Goal: Task Accomplishment & Management: Use online tool/utility

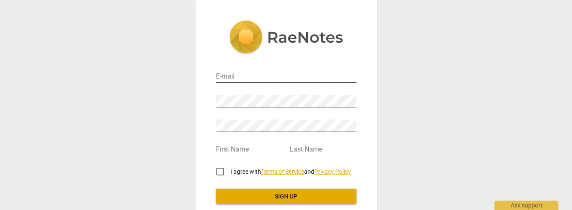
click at [239, 76] on input "email" at bounding box center [286, 77] width 141 height 12
type input "gmgoldemberg@gmail.com"
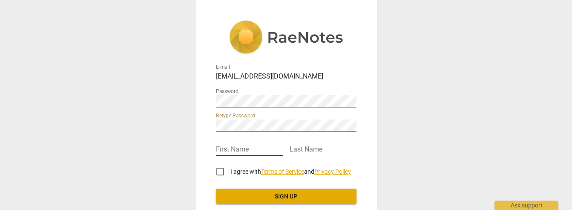
click at [225, 151] on input "text" at bounding box center [249, 150] width 67 height 12
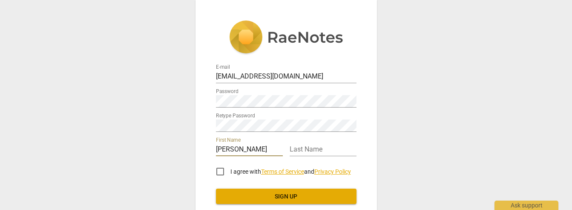
type input "[PERSON_NAME]"
type input "Goldemberg"
click at [219, 170] on input "I agree with Terms of Service and Privacy Policy" at bounding box center [220, 171] width 20 height 20
checkbox input "true"
click at [304, 193] on span "Sign up" at bounding box center [286, 196] width 127 height 9
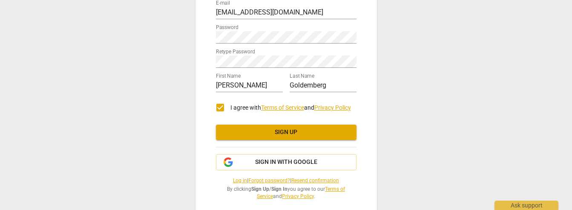
scroll to position [82, 0]
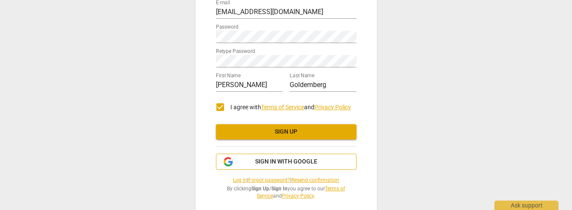
click at [282, 162] on span "Sign in with Google" at bounding box center [286, 161] width 62 height 9
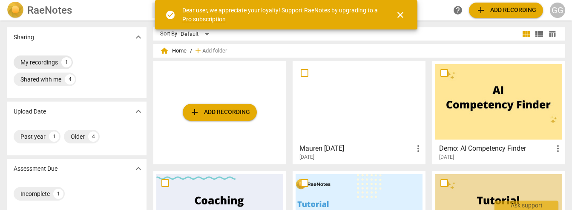
click at [40, 63] on div "My recordings" at bounding box center [38, 62] width 37 height 9
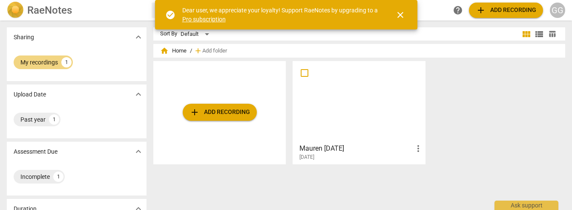
click at [356, 102] on div at bounding box center [359, 101] width 127 height 75
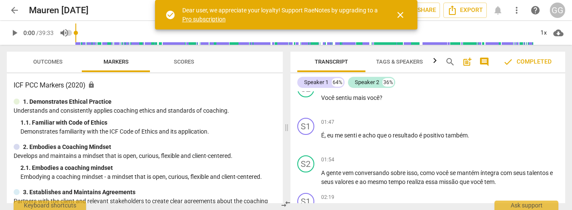
scroll to position [348, 0]
click at [17, 33] on span "play_arrow" at bounding box center [14, 33] width 10 height 10
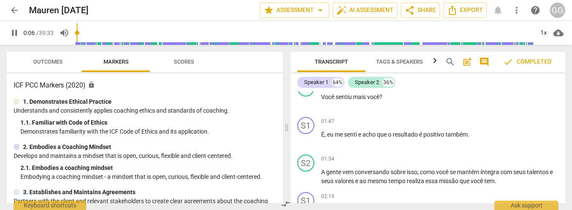
scroll to position [17, 0]
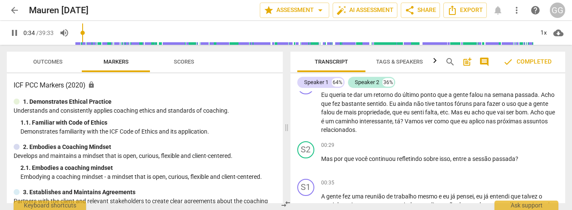
type input "35"
click at [15, 11] on span "arrow_back" at bounding box center [14, 10] width 10 height 10
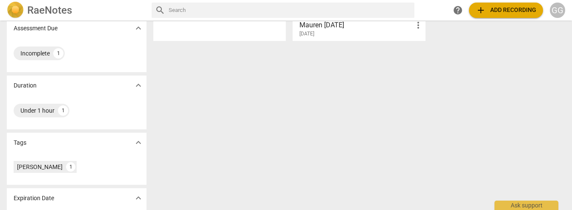
scroll to position [127, 0]
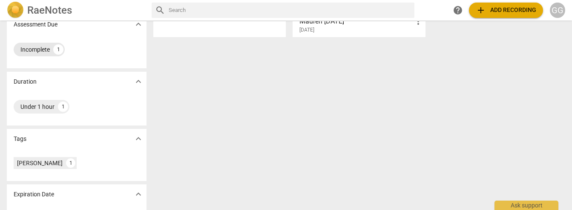
click at [43, 49] on div "Incomplete" at bounding box center [34, 49] width 29 height 9
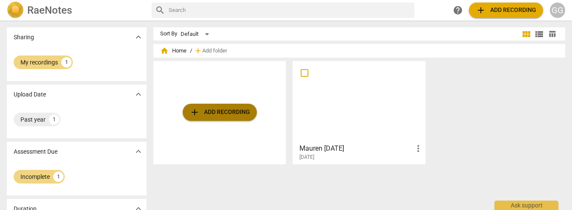
click at [223, 116] on span "add Add recording" at bounding box center [220, 112] width 60 height 10
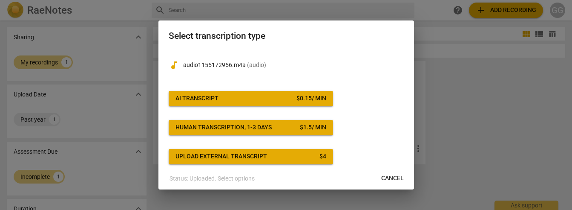
scroll to position [20, 0]
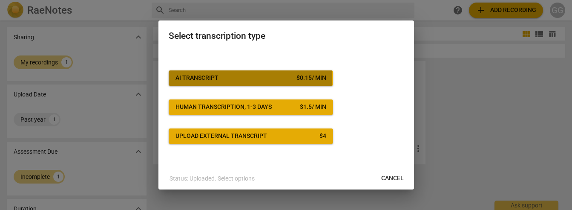
click at [235, 75] on span "AI Transcript $ 0.15 / min" at bounding box center [250, 78] width 151 height 9
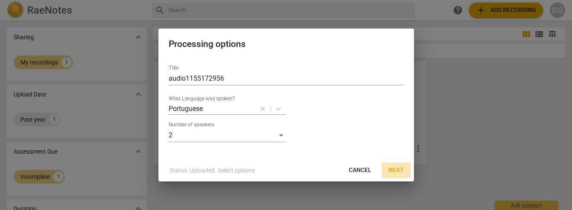
click at [399, 169] on span "Next" at bounding box center [395, 170] width 15 height 9
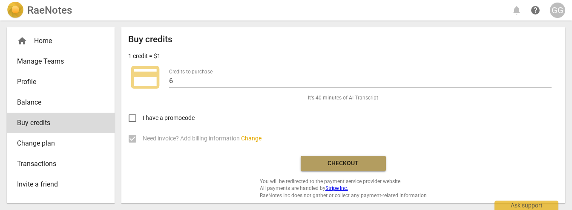
click at [335, 164] on span "Checkout" at bounding box center [343, 163] width 72 height 9
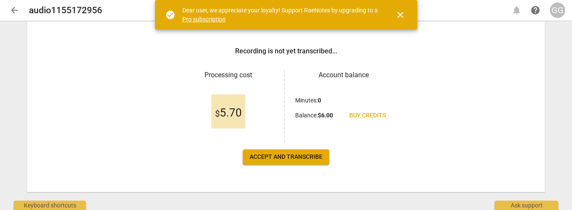
scroll to position [118, 0]
click at [215, 19] on link "Pro subscription" at bounding box center [203, 19] width 43 height 7
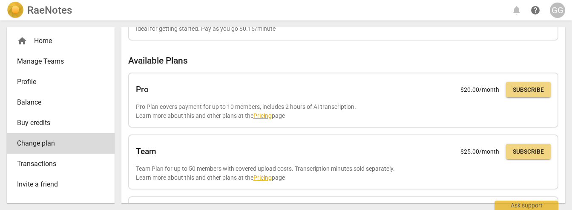
scroll to position [55, 0]
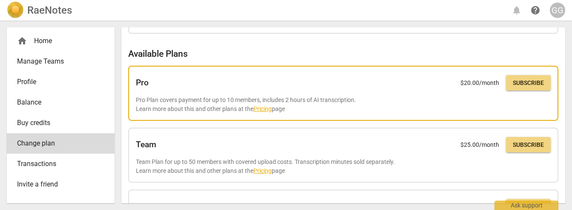
click at [266, 110] on link "Pricing" at bounding box center [262, 108] width 18 height 7
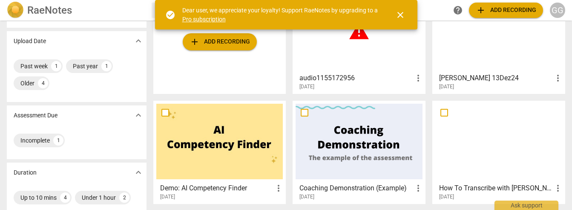
scroll to position [71, 0]
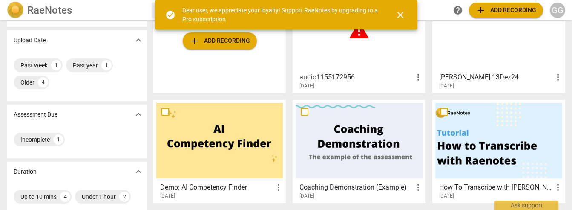
click at [355, 74] on h3 "audio1155172956" at bounding box center [356, 77] width 114 height 10
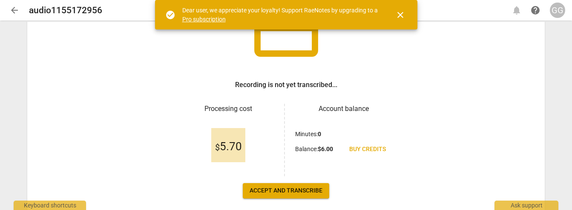
scroll to position [86, 0]
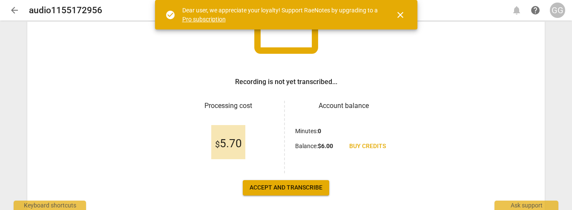
click at [276, 187] on span "Accept and transcribe" at bounding box center [286, 187] width 73 height 9
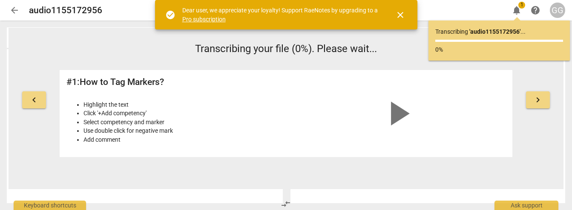
click at [403, 14] on span "close" at bounding box center [400, 15] width 10 height 10
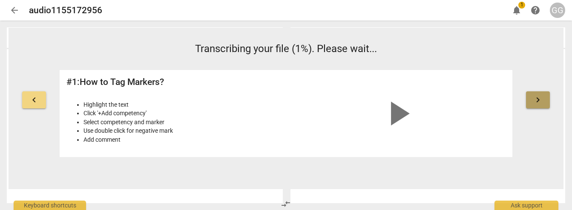
click at [537, 99] on span "keyboard_arrow_right" at bounding box center [538, 100] width 10 height 10
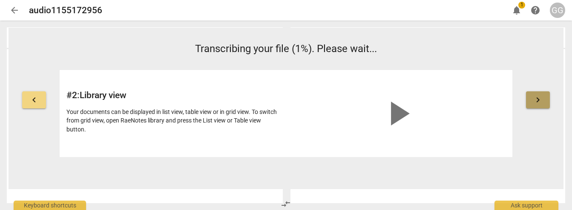
click at [534, 98] on span "keyboard_arrow_right" at bounding box center [538, 100] width 10 height 10
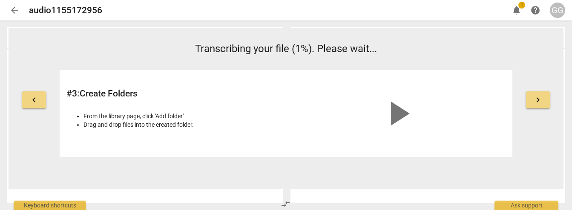
click at [533, 98] on span "keyboard_arrow_right" at bounding box center [538, 100] width 10 height 10
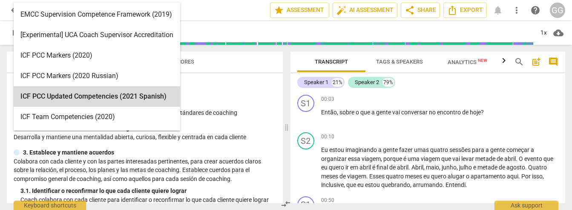
click at [171, 0] on body "arrow_back audio1155172956 edit star Assessment auto_fix_high AI Assessment sha…" at bounding box center [286, 0] width 572 height 0
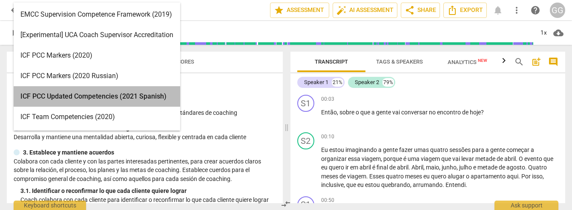
click at [161, 97] on div "ICF PCC Updated Competencies (2021 Spanish)" at bounding box center [97, 96] width 167 height 20
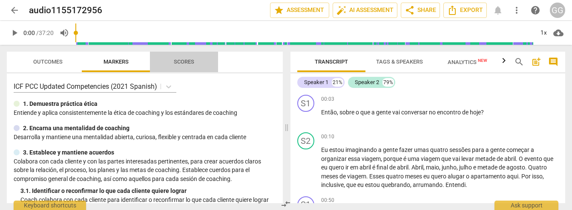
click at [187, 64] on span "Scores" at bounding box center [184, 61] width 20 height 6
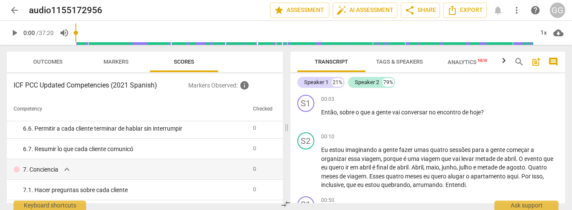
scroll to position [495, 0]
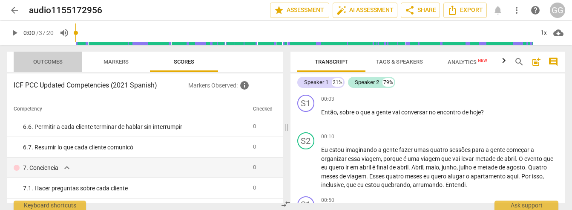
click at [53, 63] on span "Outcomes" at bounding box center [47, 61] width 29 height 6
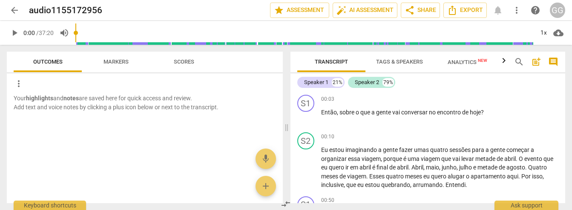
click at [118, 62] on span "Markers" at bounding box center [115, 61] width 25 height 6
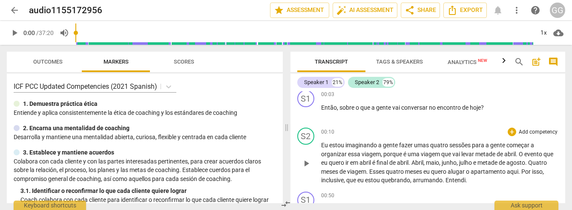
scroll to position [0, 0]
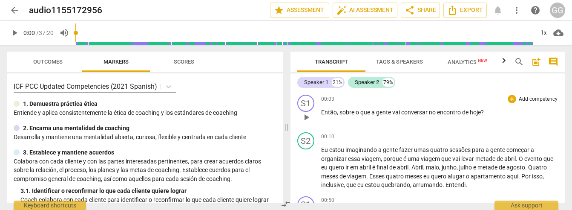
click at [534, 101] on p "Add competency" at bounding box center [538, 99] width 40 height 8
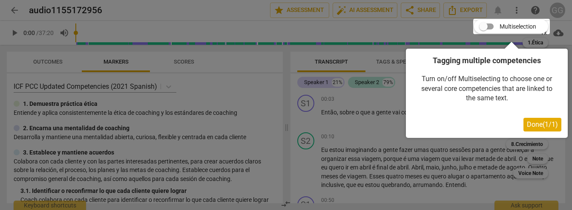
click at [530, 122] on span "Done ( 1 / 1 )" at bounding box center [542, 124] width 31 height 8
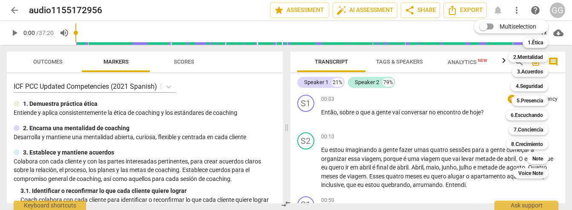
click at [451, 128] on div at bounding box center [286, 105] width 572 height 210
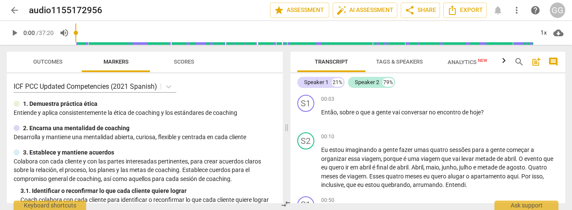
click at [410, 62] on span "Tags & Speakers" at bounding box center [399, 61] width 47 height 6
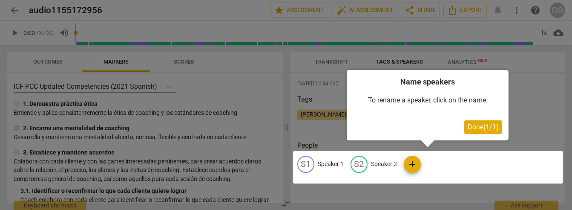
click at [427, 83] on h4 "Name speakers" at bounding box center [427, 81] width 149 height 11
click at [526, 57] on div at bounding box center [286, 105] width 572 height 210
click at [533, 85] on div at bounding box center [286, 105] width 572 height 210
click at [532, 108] on div at bounding box center [286, 105] width 572 height 210
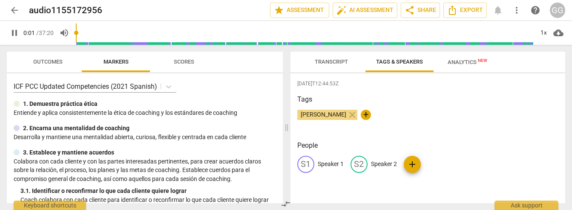
click at [457, 63] on span "Analytics New" at bounding box center [468, 62] width 40 height 6
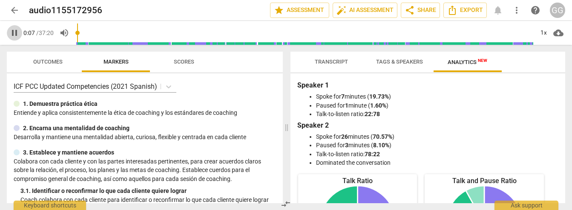
click at [15, 31] on span "pause" at bounding box center [14, 33] width 10 height 10
type input "8"
click at [191, 112] on p "Entiende y aplica consistentemente la ética de coaching y los estándares de c…" at bounding box center [145, 112] width 262 height 9
click at [69, 103] on p "1. Demuestra práctica ética" at bounding box center [60, 103] width 75 height 9
click at [16, 105] on div at bounding box center [17, 104] width 6 height 6
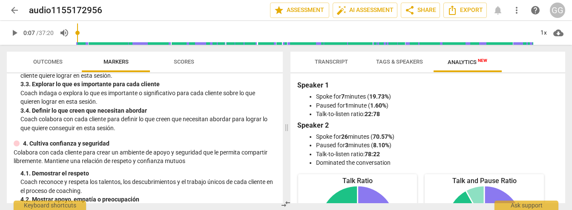
scroll to position [163, 0]
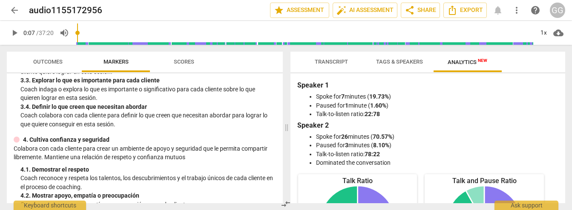
click at [69, 141] on p "4. Cultiva confianza y seguridad" at bounding box center [66, 139] width 86 height 9
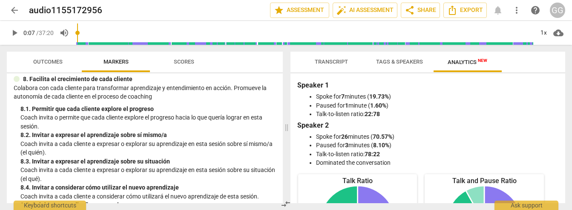
scroll to position [929, 0]
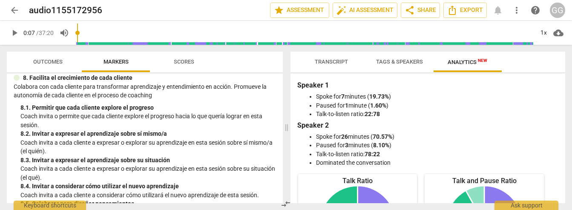
click at [326, 64] on span "Transcript" at bounding box center [331, 61] width 33 height 6
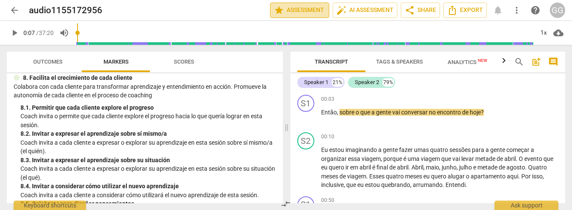
click at [308, 10] on span "star Assessment" at bounding box center [300, 10] width 52 height 10
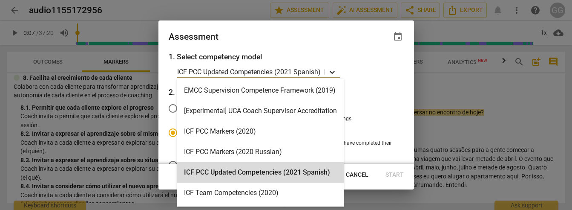
click at [332, 73] on icon at bounding box center [332, 72] width 9 height 9
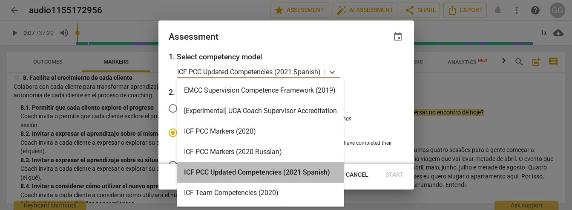
click at [257, 170] on div "ICF PCC Updated Competencies (2021 Spanish)" at bounding box center [260, 172] width 167 height 20
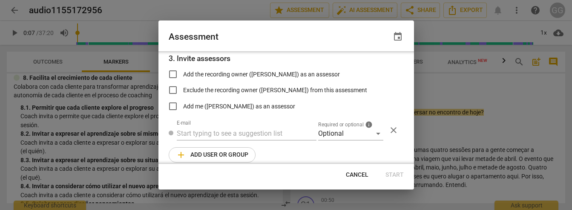
scroll to position [151, 0]
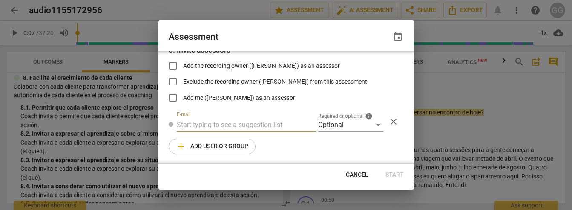
click at [250, 124] on input "text" at bounding box center [247, 125] width 140 height 14
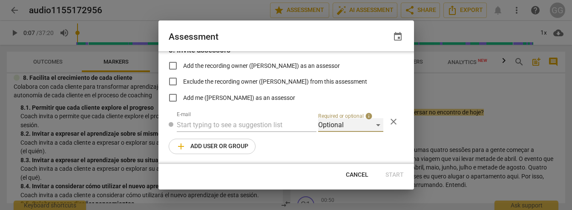
click at [329, 126] on div "Optional" at bounding box center [350, 125] width 65 height 14
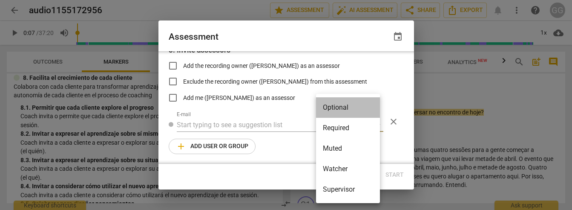
click at [343, 109] on li "Optional" at bounding box center [348, 107] width 64 height 20
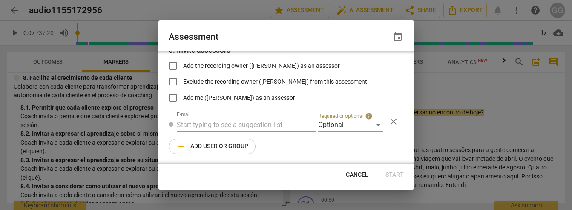
click at [360, 172] on span "Cancel" at bounding box center [357, 174] width 23 height 9
radio input "false"
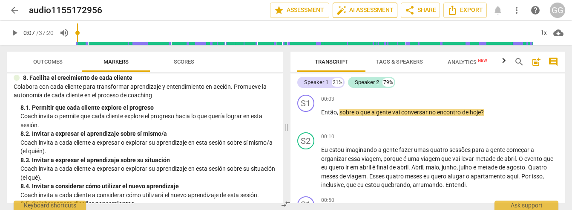
click at [364, 10] on span "auto_fix_high AI Assessment" at bounding box center [364, 10] width 57 height 10
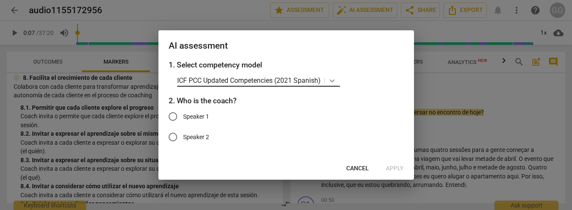
click at [330, 0] on body "arrow_back audio1155172956 edit star Assessment auto_fix_high AI Assessment sha…" at bounding box center [286, 0] width 572 height 0
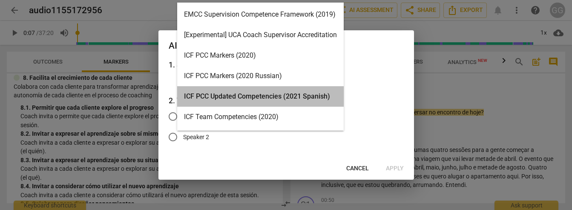
click at [303, 96] on div "ICF PCC Updated Competencies (2021 Spanish)" at bounding box center [260, 96] width 167 height 20
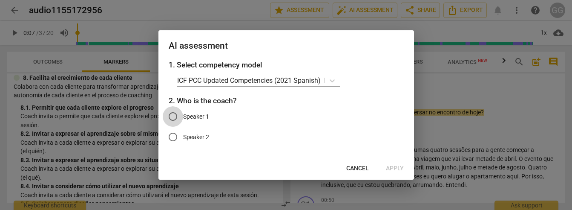
click at [175, 115] on input "Speaker 1" at bounding box center [173, 116] width 20 height 20
radio input "true"
click at [396, 167] on span "Apply" at bounding box center [395, 168] width 18 height 9
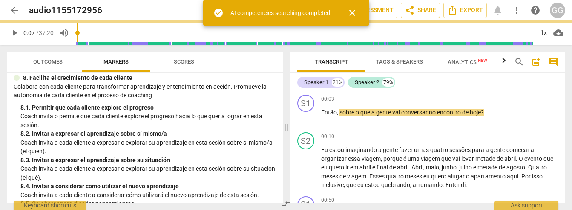
type input "8"
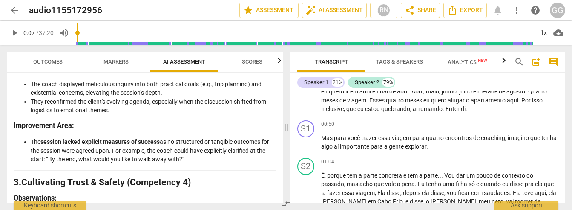
scroll to position [465, 0]
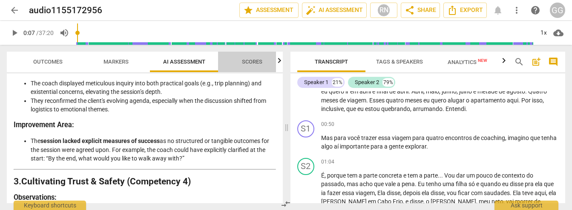
click at [255, 65] on span "Scores" at bounding box center [252, 61] width 41 height 11
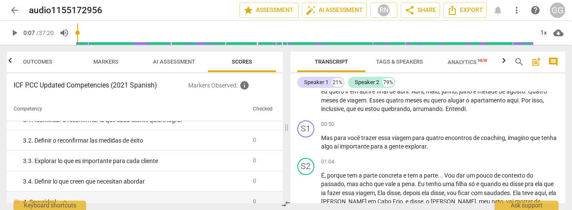
scroll to position [0, 0]
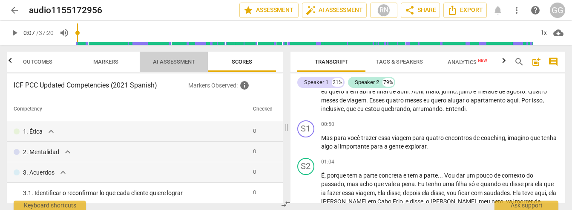
click at [172, 65] on span "AI Assessment" at bounding box center [174, 61] width 63 height 11
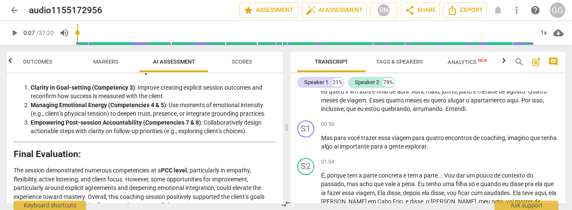
scroll to position [1626, 0]
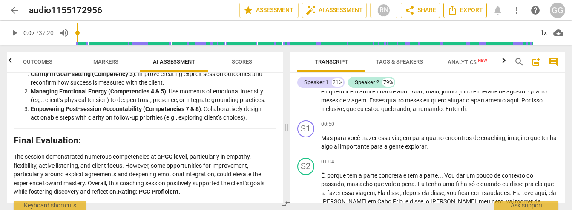
click at [466, 11] on span "Export" at bounding box center [465, 10] width 36 height 10
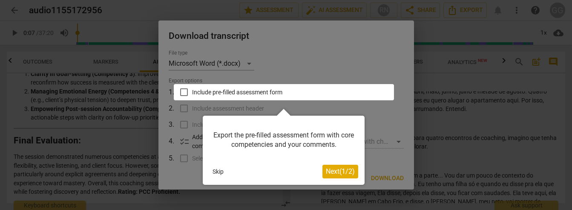
click at [338, 169] on span "Next ( 1 / 2 )" at bounding box center [340, 171] width 29 height 8
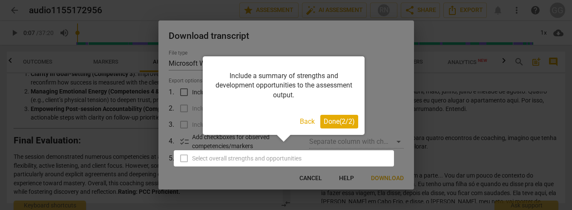
click at [330, 124] on span "Done ( 2 / 2 )" at bounding box center [339, 121] width 31 height 8
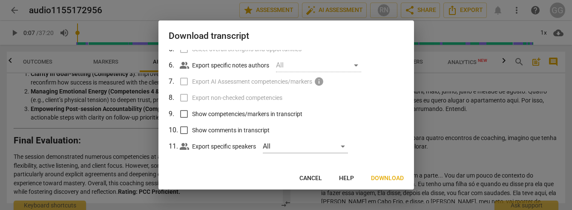
scroll to position [113, 0]
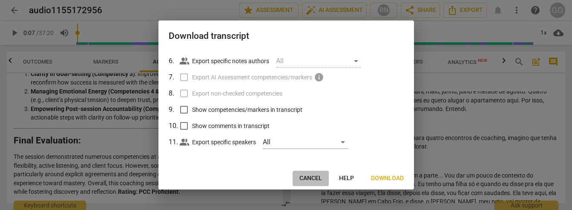
click at [306, 176] on span "Cancel" at bounding box center [310, 178] width 23 height 9
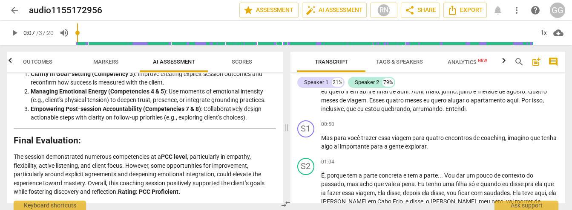
click at [194, 179] on p "The session demonstrated numerous competencies at a PCC level , particularly in…" at bounding box center [145, 174] width 262 height 44
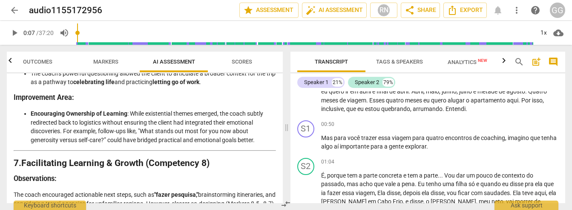
scroll to position [1250, 0]
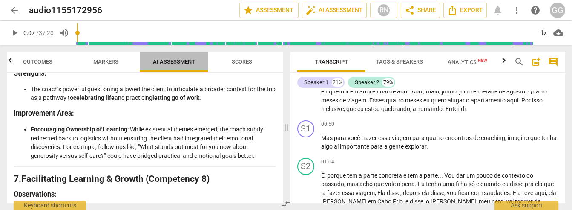
click at [175, 64] on span "AI Assessment" at bounding box center [174, 61] width 42 height 6
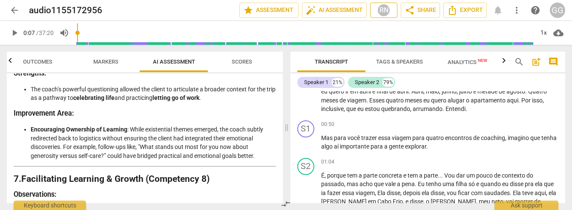
click at [388, 9] on div "RN" at bounding box center [383, 10] width 13 height 13
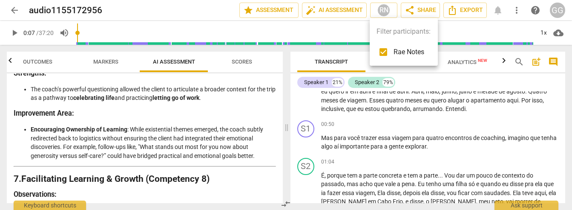
click at [387, 10] on div at bounding box center [286, 105] width 572 height 210
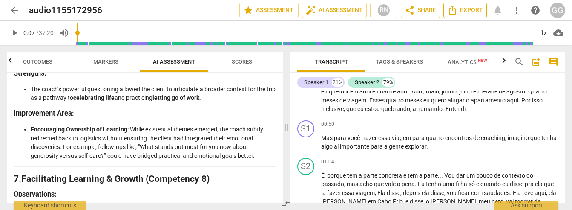
click at [453, 13] on icon "Export" at bounding box center [452, 10] width 10 height 10
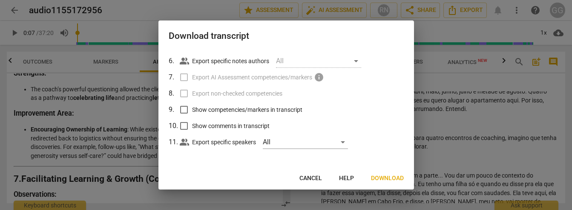
scroll to position [0, 0]
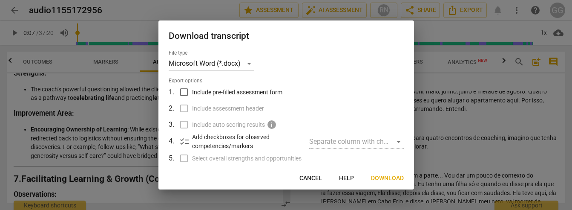
click at [311, 178] on span "Cancel" at bounding box center [310, 178] width 23 height 9
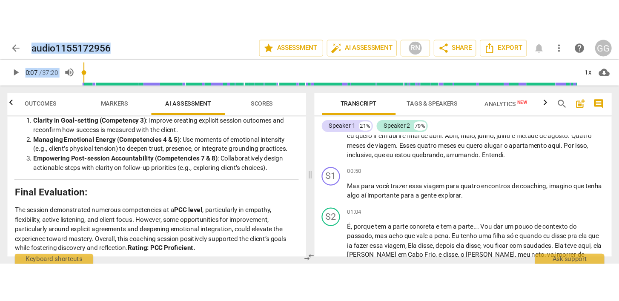
scroll to position [1626, 0]
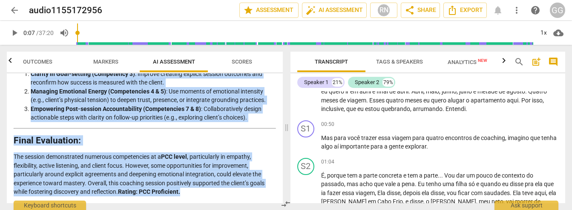
drag, startPoint x: 16, startPoint y: 100, endPoint x: 184, endPoint y: 191, distance: 191.1
copy div "Loremips Dolorsi Ametcons Adi elitsedd eiusm temporinc utl etdol'm aliquaenima …"
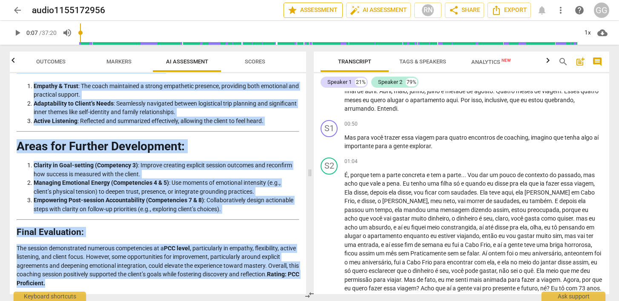
scroll to position [1499, 0]
click at [115, 209] on li "Empowering Post-session Accountability (Competencies 7 & 8) : Collaboratively d…" at bounding box center [167, 204] width 266 height 17
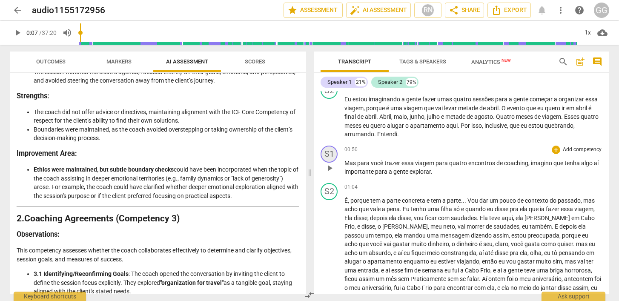
scroll to position [0, 0]
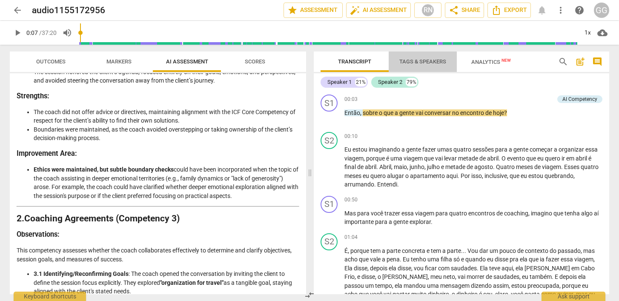
click at [418, 63] on span "Tags & Speakers" at bounding box center [422, 61] width 47 height 6
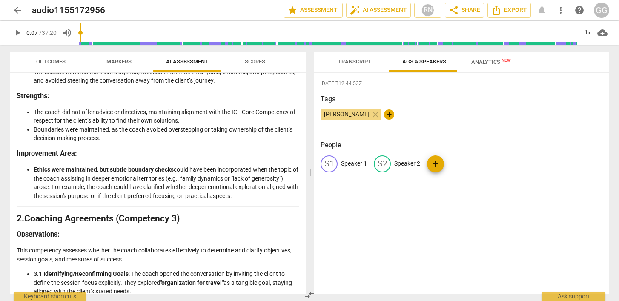
click at [361, 63] on span "Transcript" at bounding box center [354, 61] width 33 height 6
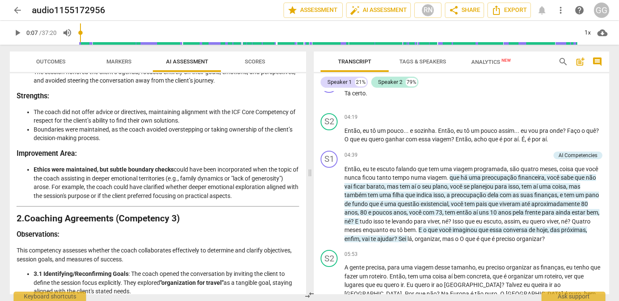
scroll to position [372, 0]
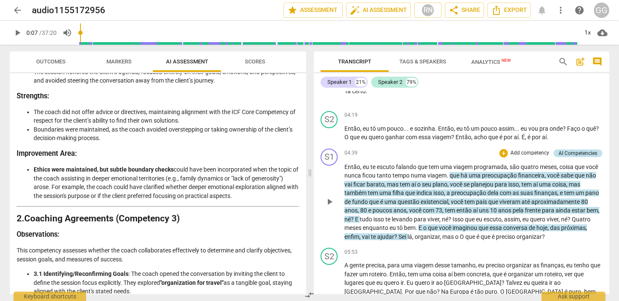
click at [572, 149] on div "AI Competencies" at bounding box center [578, 153] width 39 height 8
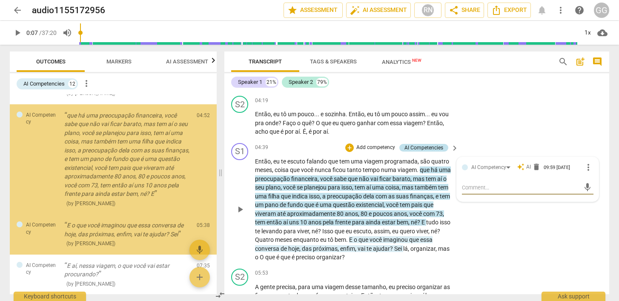
scroll to position [451, 0]
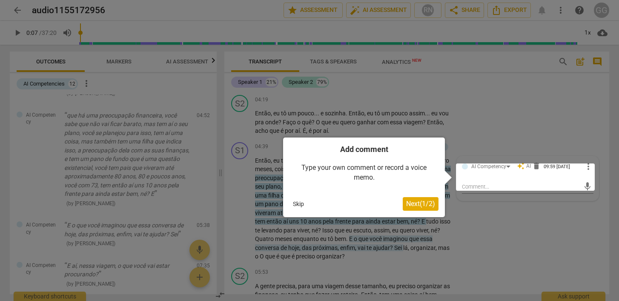
click at [429, 207] on span "Next ( 1 / 2 )" at bounding box center [420, 204] width 29 height 8
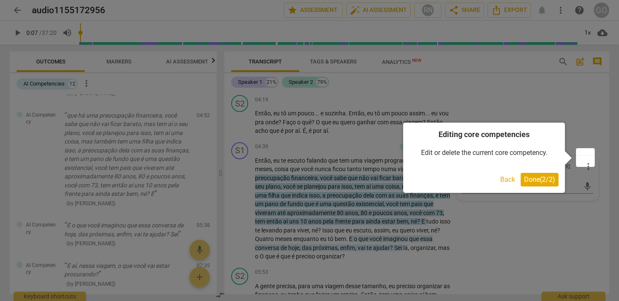
click at [530, 177] on span "Done ( 2 / 2 )" at bounding box center [539, 179] width 31 height 8
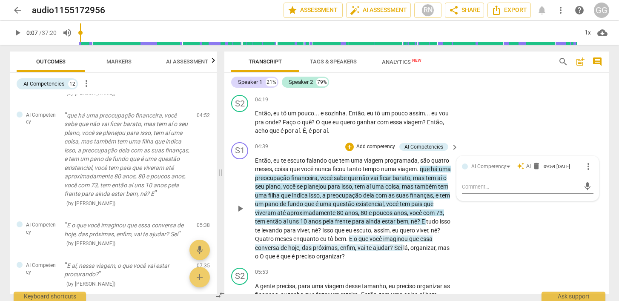
click at [549, 209] on div "S1 play_arrow pause 04:39 + Add competency AI Competencies keyboard_arrow_right…" at bounding box center [416, 202] width 385 height 126
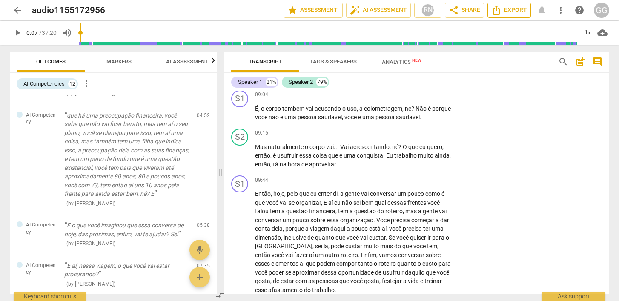
scroll to position [919, 0]
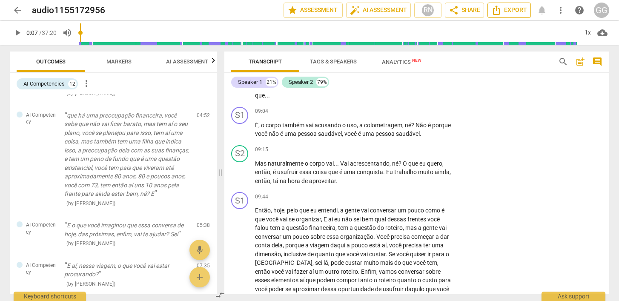
click at [512, 13] on span "Export" at bounding box center [509, 10] width 36 height 10
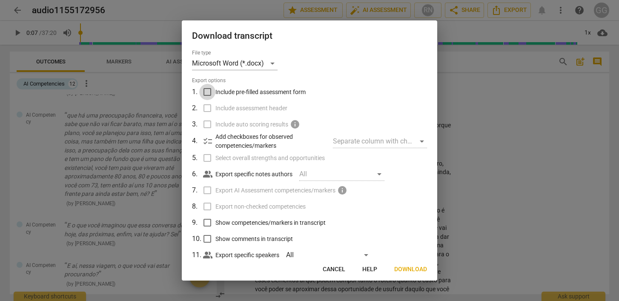
click at [210, 95] on input "Include pre-filled assessment form" at bounding box center [207, 92] width 16 height 16
checkbox input "true"
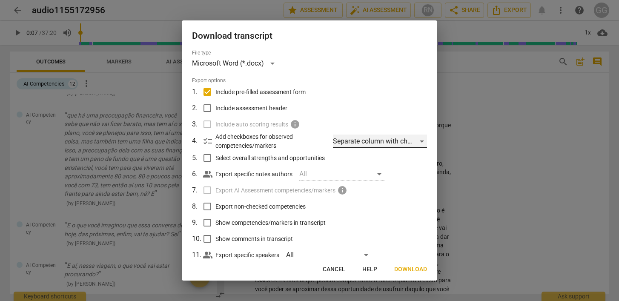
click at [370, 141] on div "Separate column with check marks" at bounding box center [380, 142] width 94 height 14
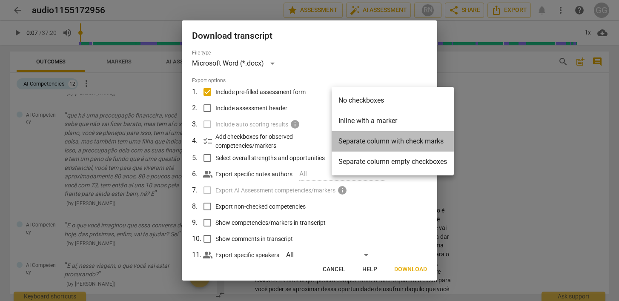
click at [371, 141] on li "Separate column with check marks" at bounding box center [393, 141] width 122 height 20
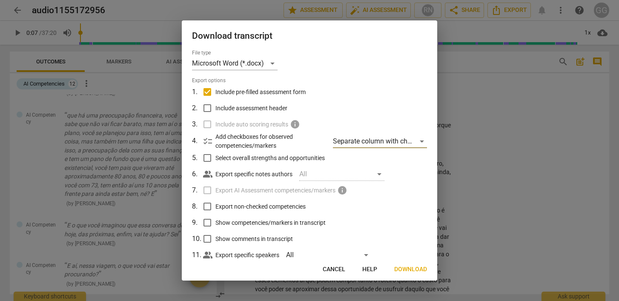
click at [208, 209] on input "Show competencies/markers in transcript" at bounding box center [207, 223] width 16 height 16
checkbox input "true"
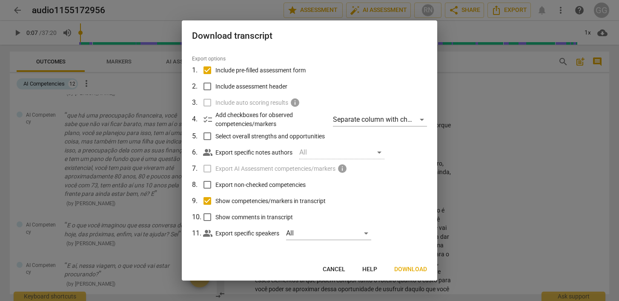
scroll to position [0, 0]
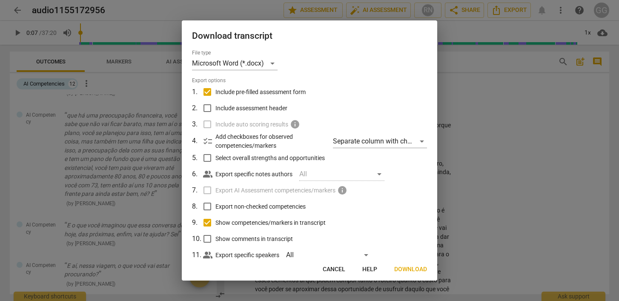
click at [407, 209] on span "Download" at bounding box center [410, 269] width 33 height 9
